Goal: Transaction & Acquisition: Purchase product/service

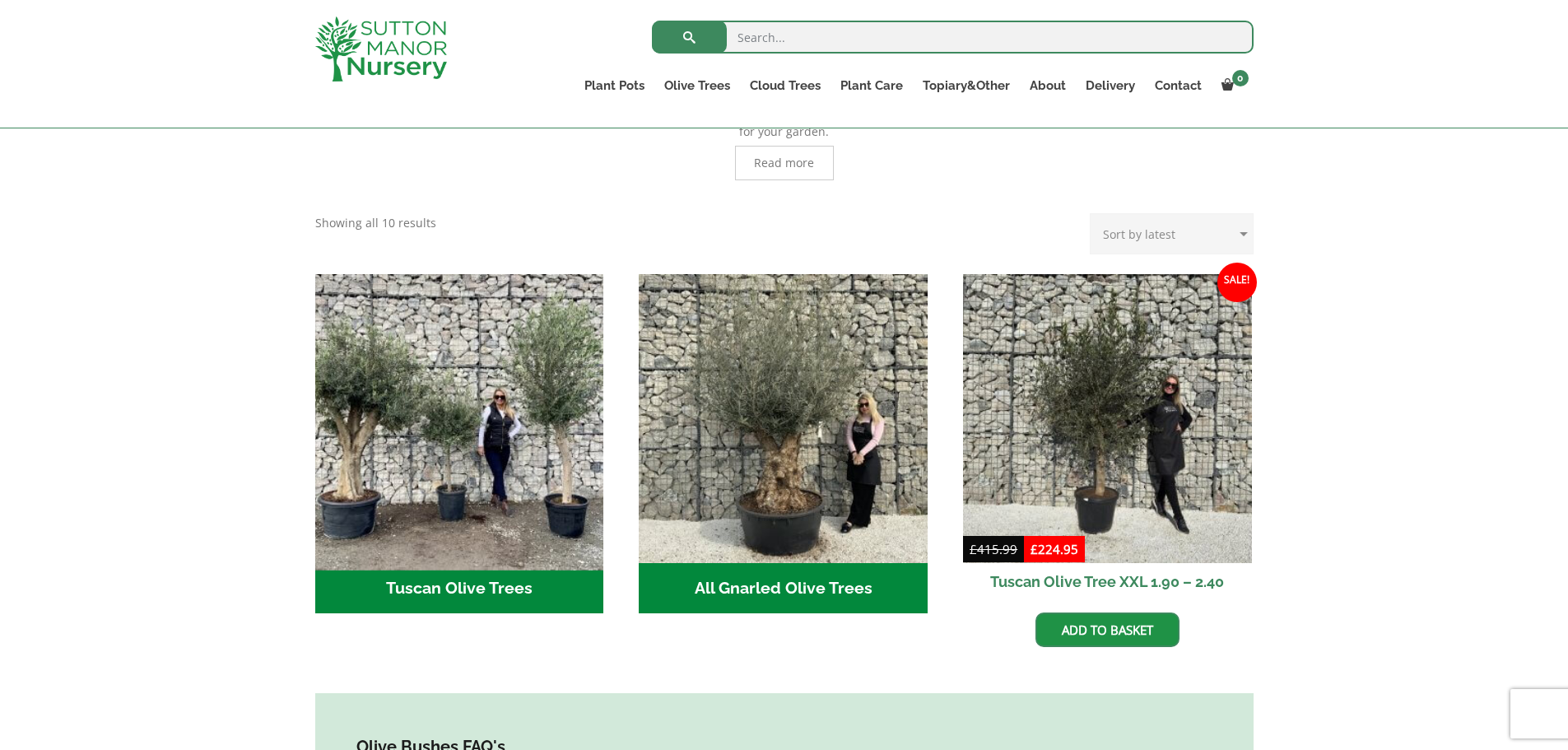
scroll to position [494, 0]
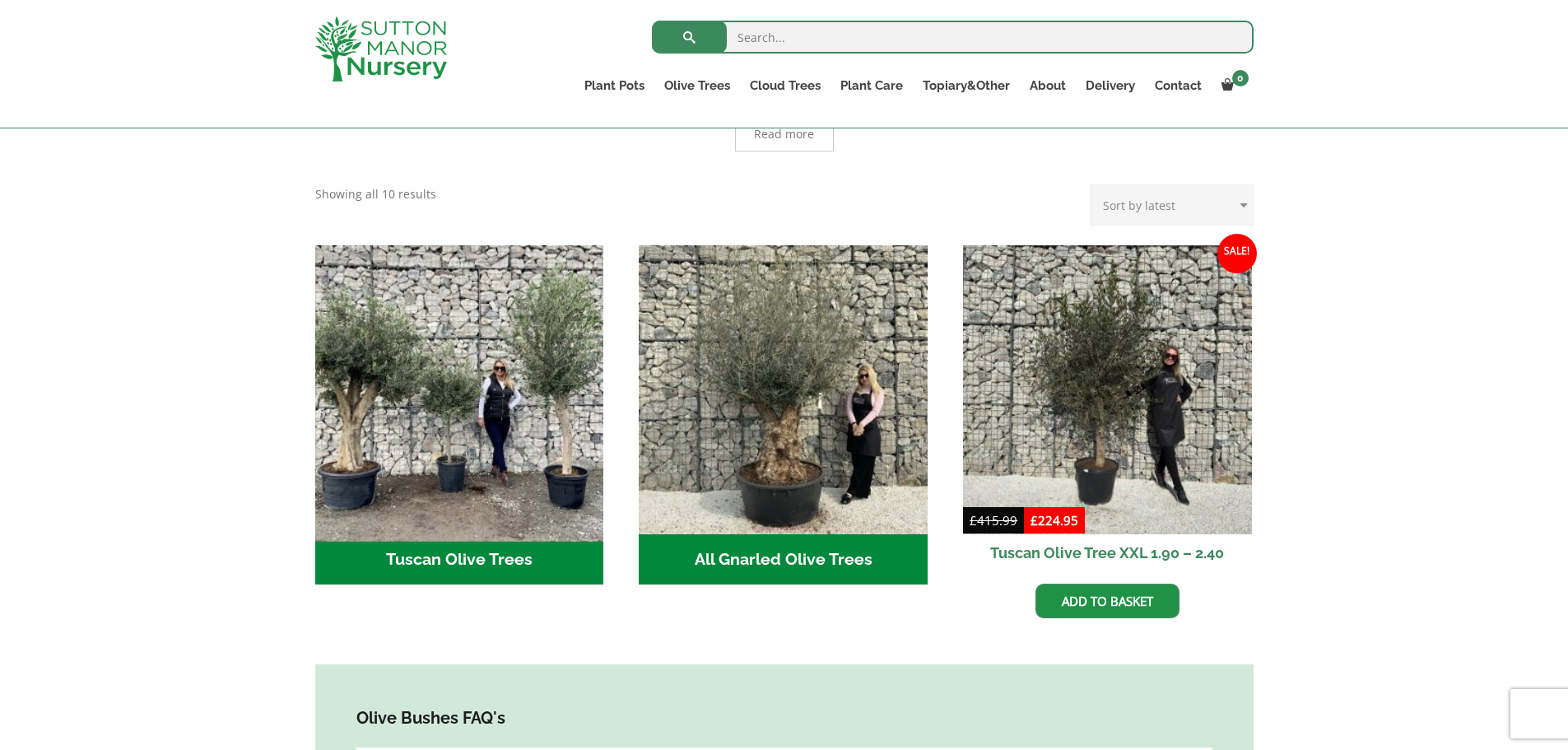
click at [459, 371] on img "Visit product category Tuscan Olive Trees" at bounding box center [459, 389] width 303 height 303
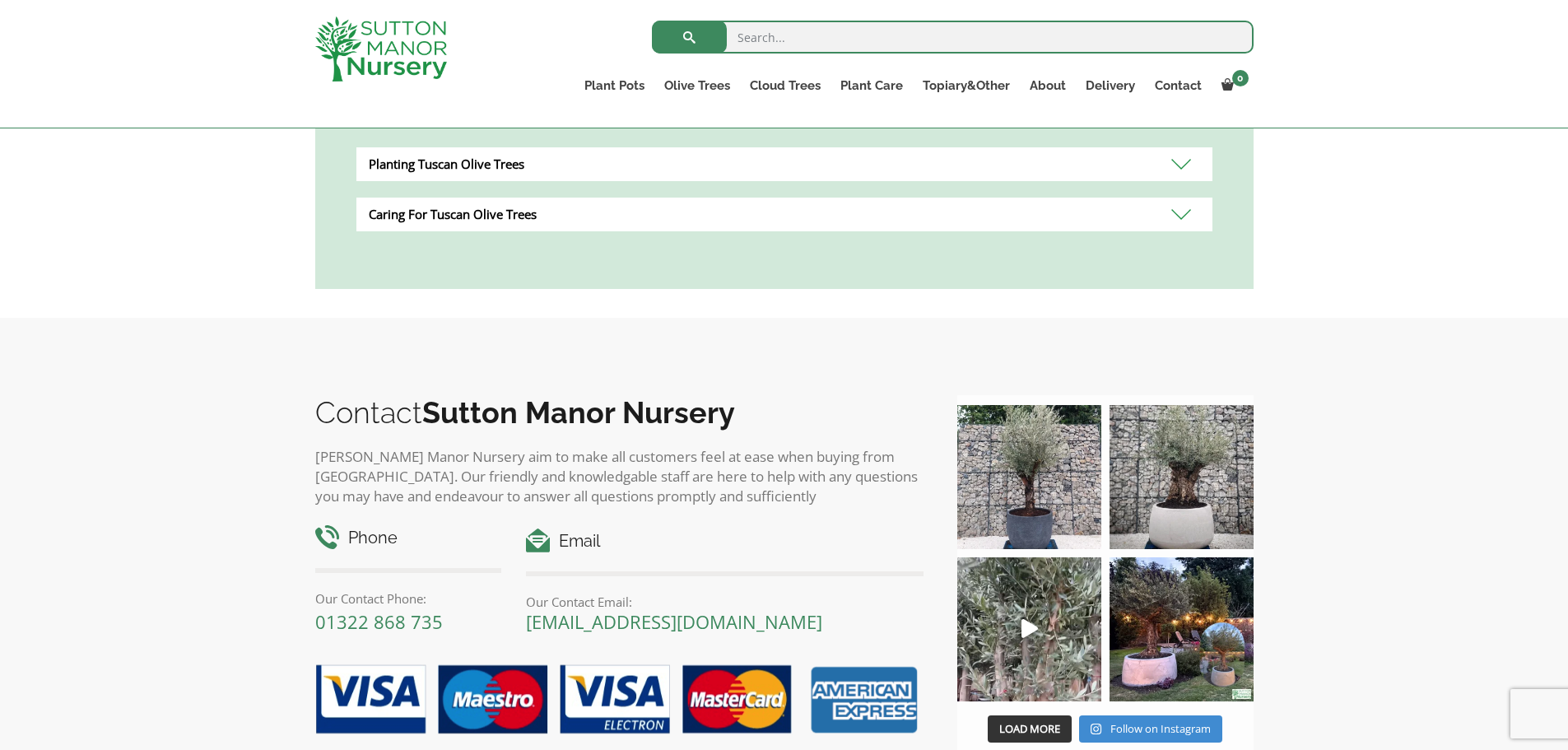
scroll to position [412, 0]
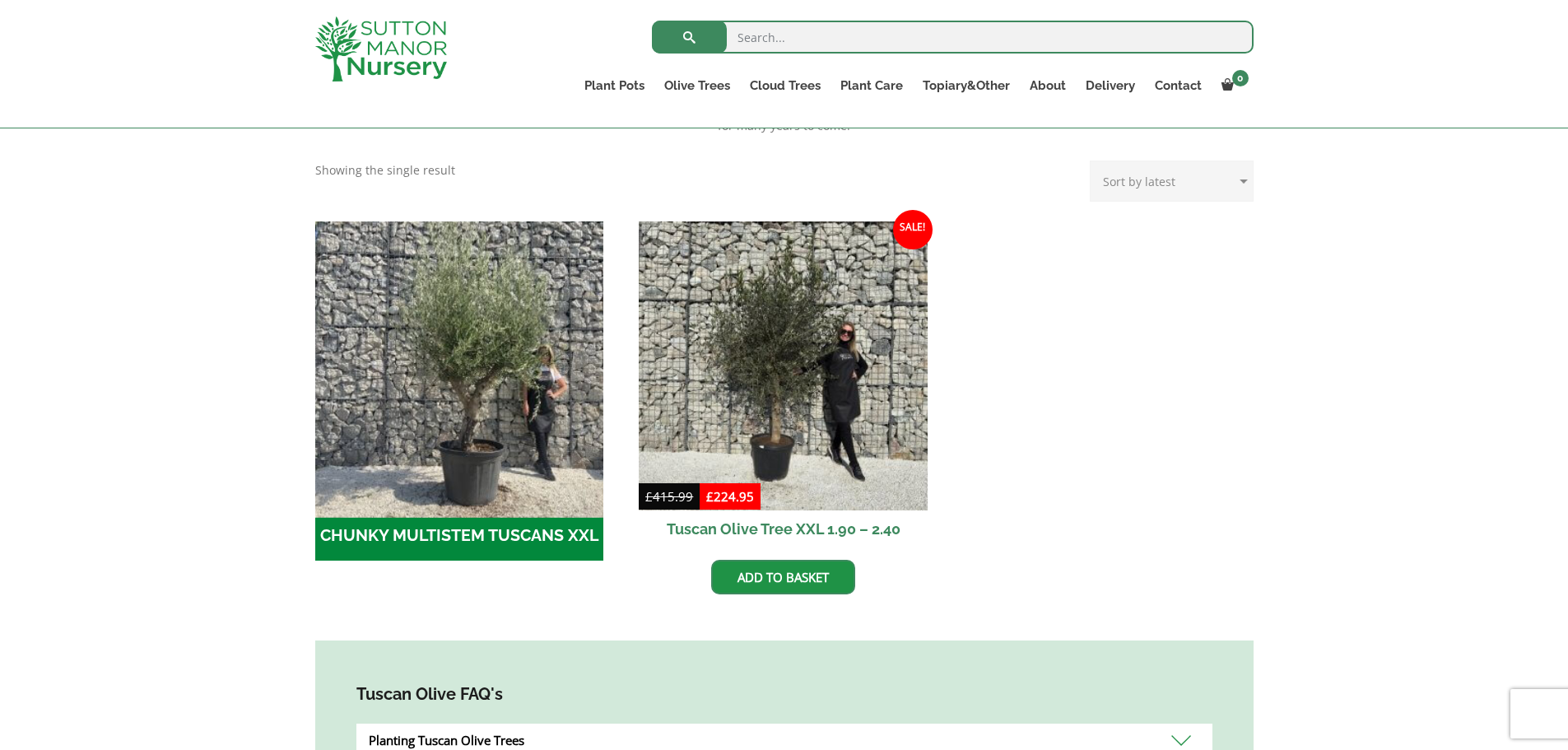
click at [475, 323] on img "Visit product category CHUNKY MULTISTEM TUSCANS XXL" at bounding box center [459, 365] width 303 height 303
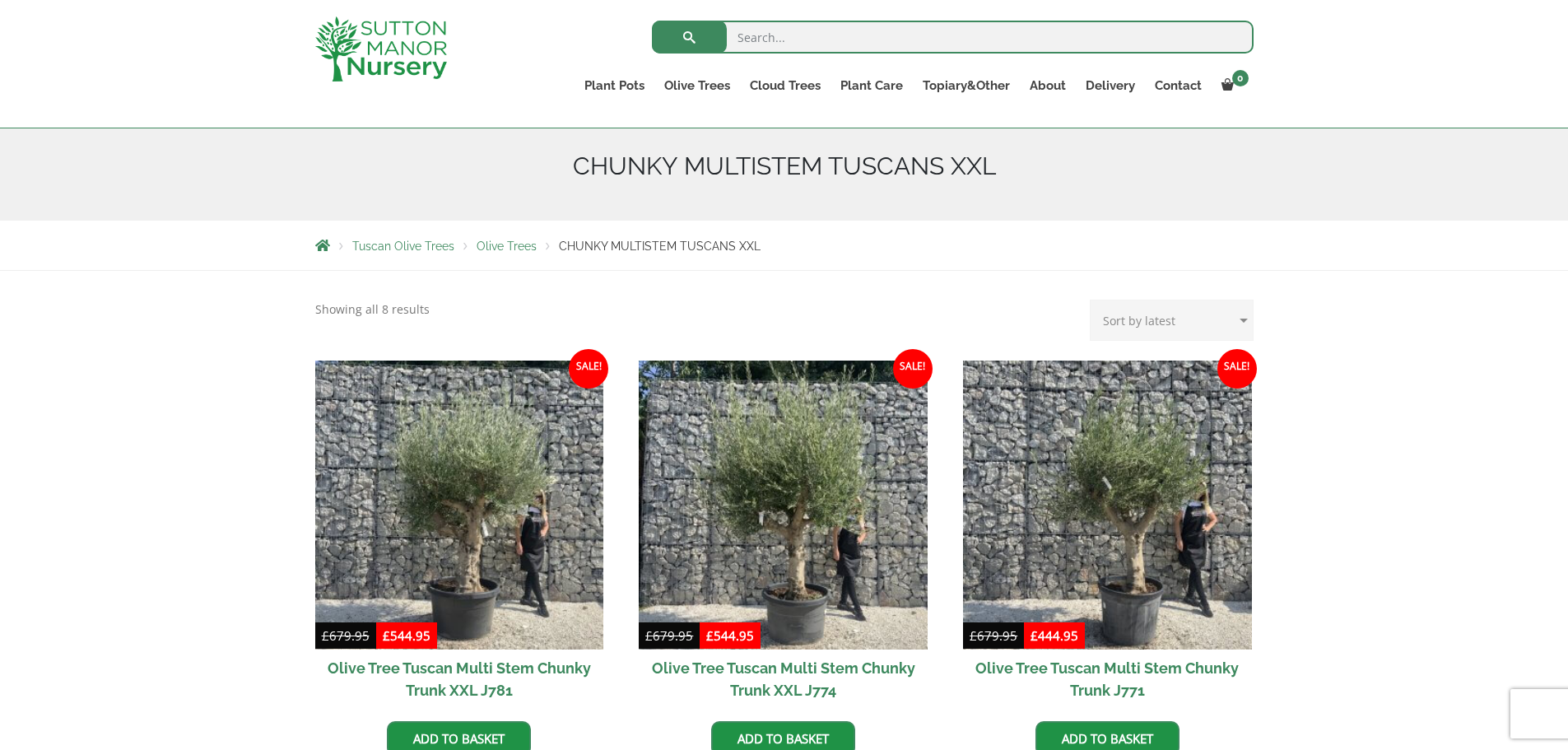
scroll to position [165, 0]
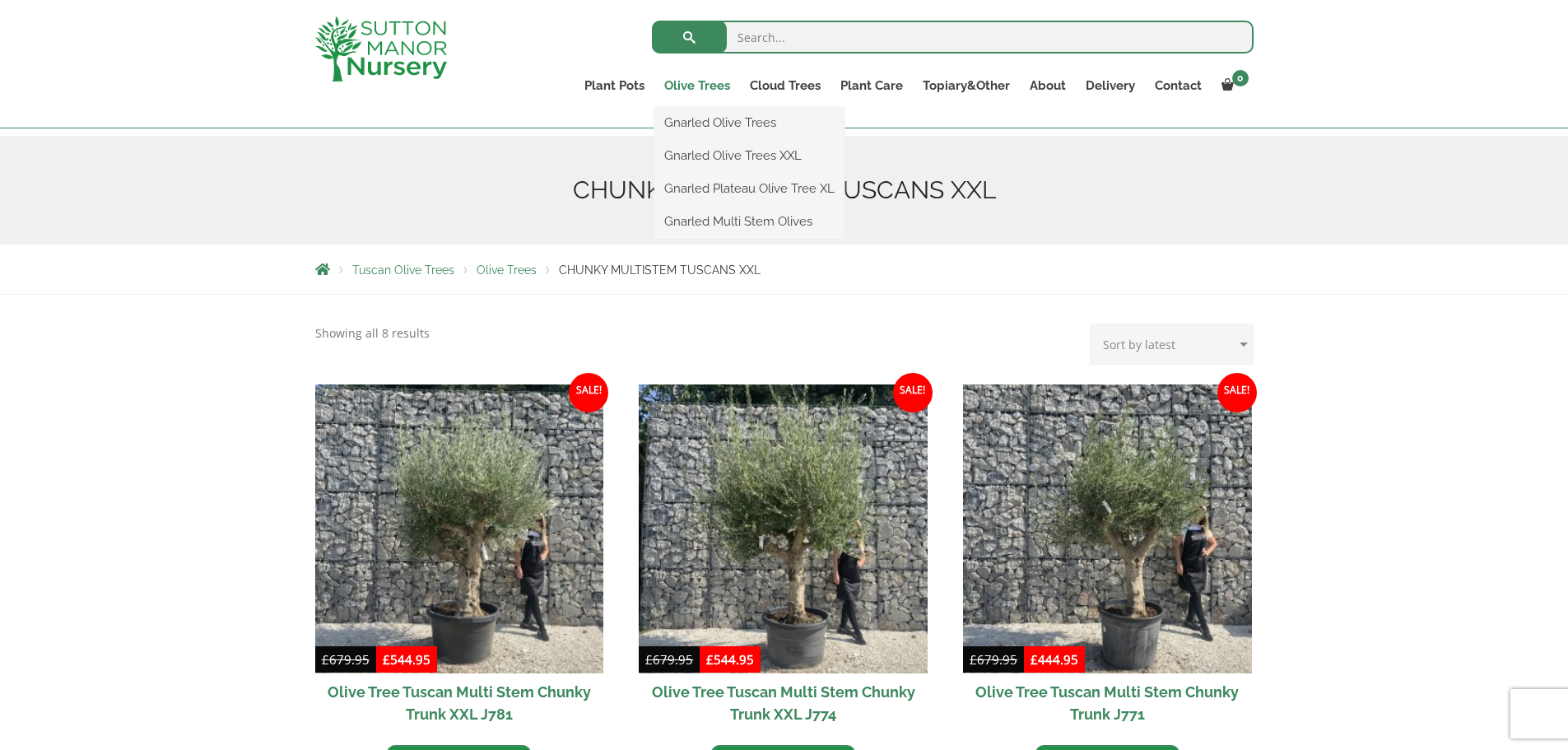
click at [695, 83] on link "Olive Trees" at bounding box center [697, 85] width 86 height 23
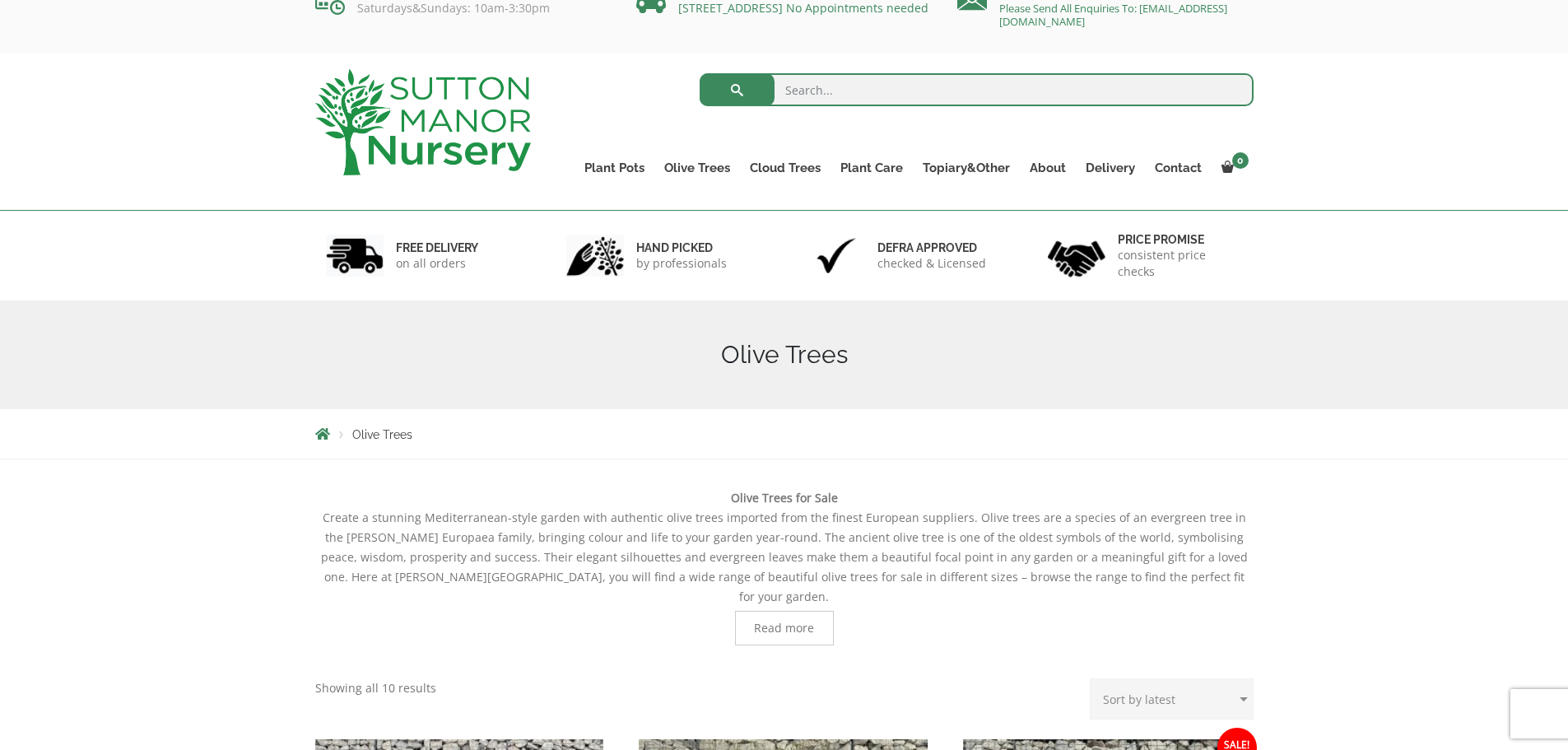
scroll to position [83, 0]
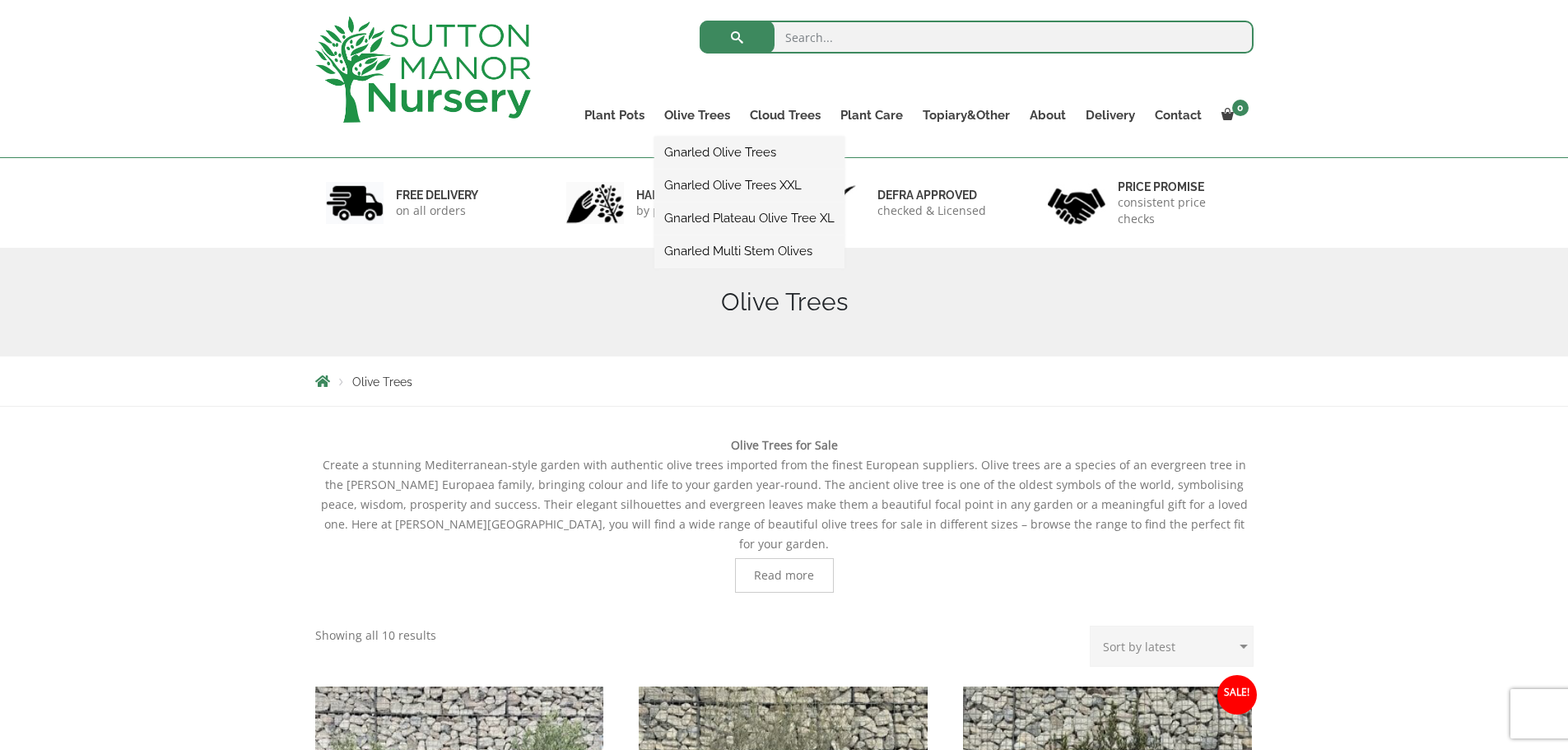
click at [730, 249] on link "Gnarled Multi Stem Olives" at bounding box center [749, 251] width 191 height 25
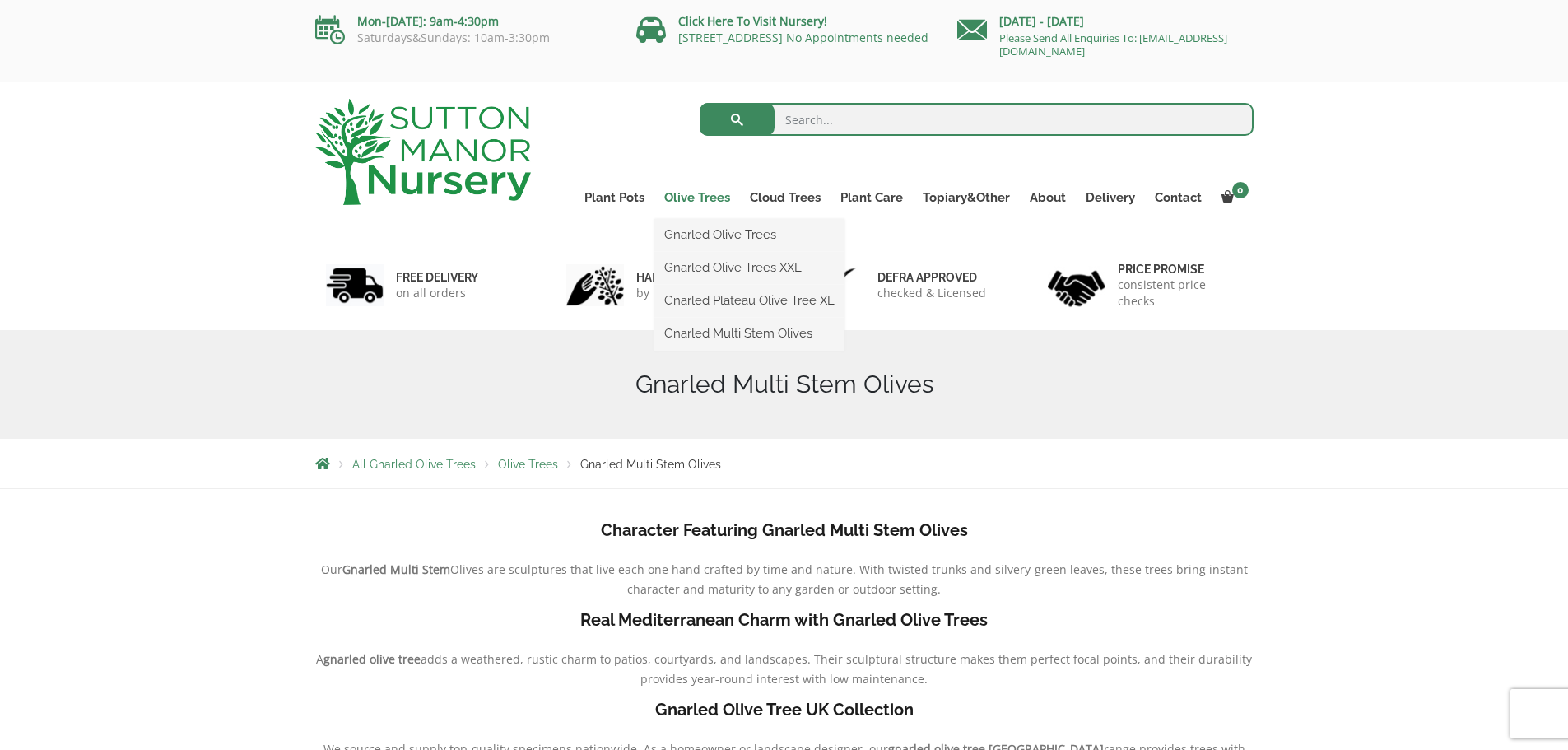
click at [681, 190] on link "Olive Trees" at bounding box center [697, 198] width 86 height 23
